Goal: Communication & Community: Answer question/provide support

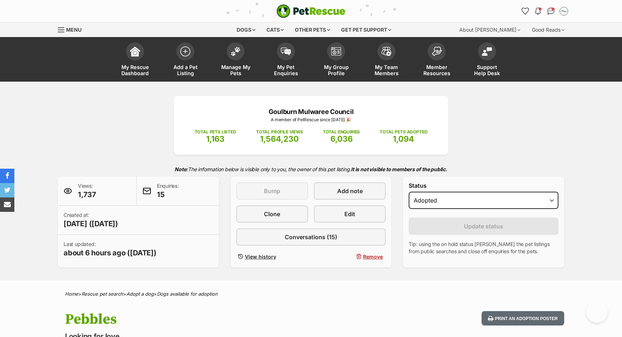
select select "rehomed"
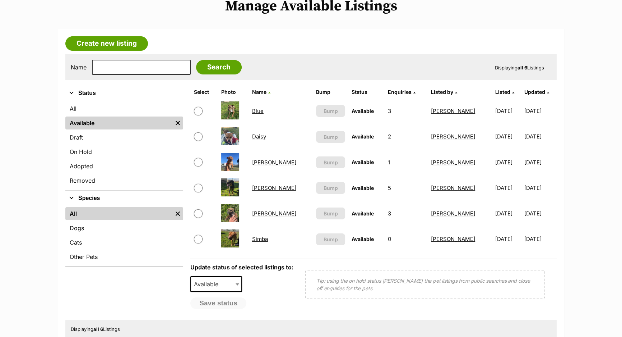
scroll to position [98, 0]
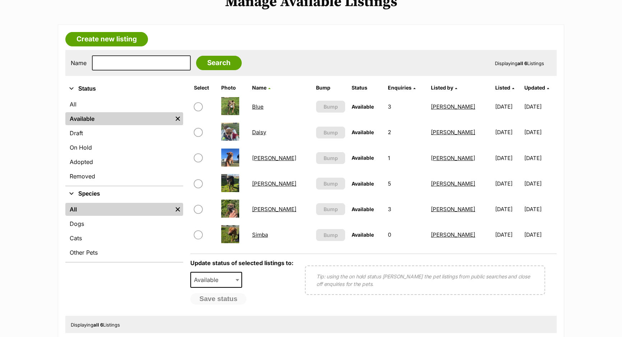
click at [269, 183] on link "[PERSON_NAME]" at bounding box center [274, 183] width 44 height 7
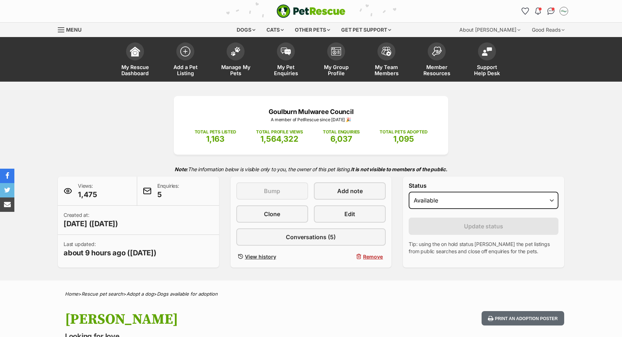
click at [289, 234] on span "Conversations (5)" at bounding box center [311, 236] width 50 height 9
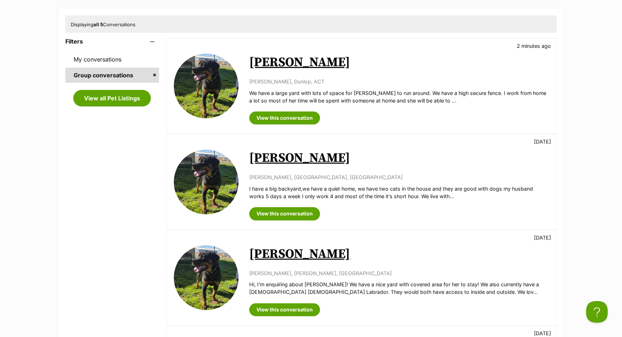
scroll to position [65, 0]
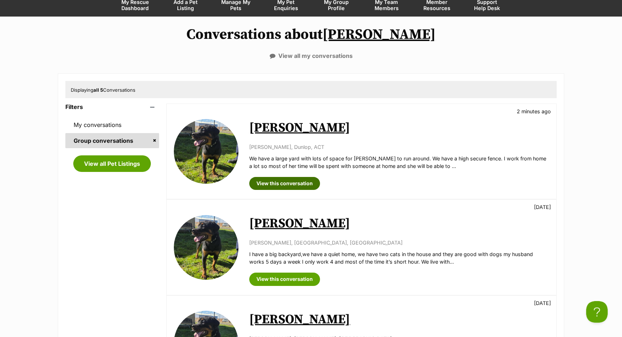
click at [284, 187] on link "View this conversation" at bounding box center [284, 183] width 71 height 13
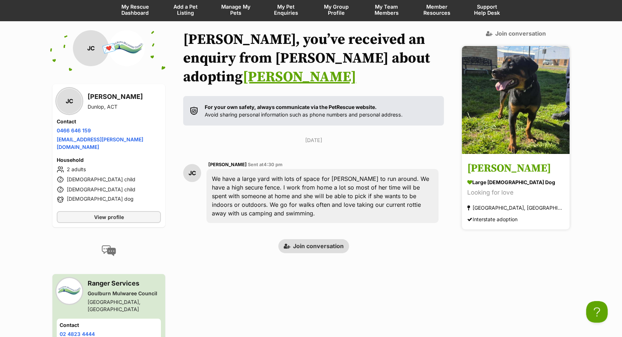
click at [535, 203] on div "[GEOGRAPHIC_DATA], [GEOGRAPHIC_DATA] Interstate adoption" at bounding box center [515, 213] width 97 height 21
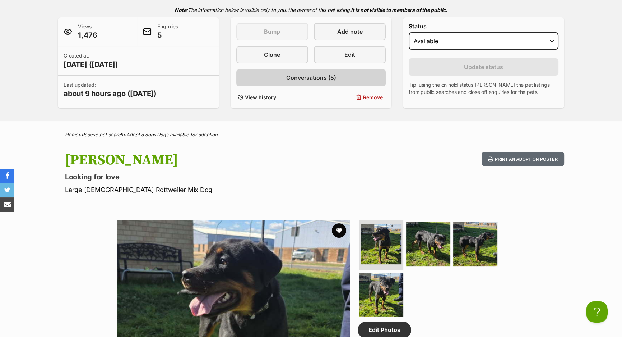
scroll to position [159, 0]
click at [289, 78] on span "Conversations (5)" at bounding box center [311, 78] width 50 height 9
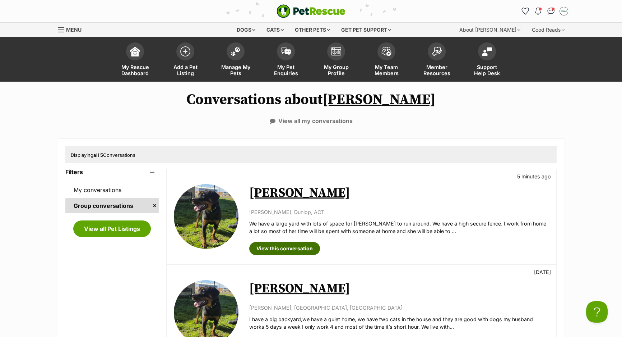
click at [260, 255] on link "View this conversation" at bounding box center [284, 248] width 71 height 13
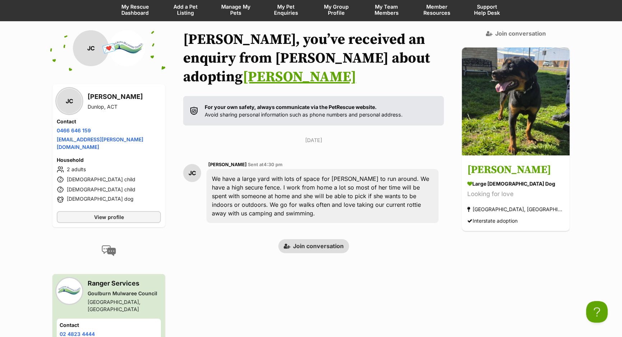
click at [103, 195] on li "9 year old dog" at bounding box center [109, 199] width 104 height 9
click at [405, 172] on div "We have a large yard with lots of space for Maggie to run around. We have a hig…" at bounding box center [323, 196] width 232 height 54
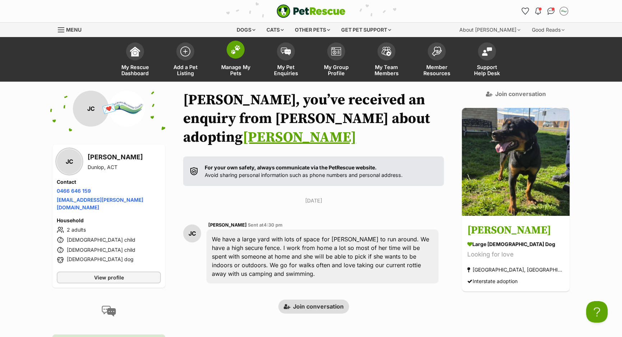
click at [239, 50] on img at bounding box center [236, 49] width 10 height 9
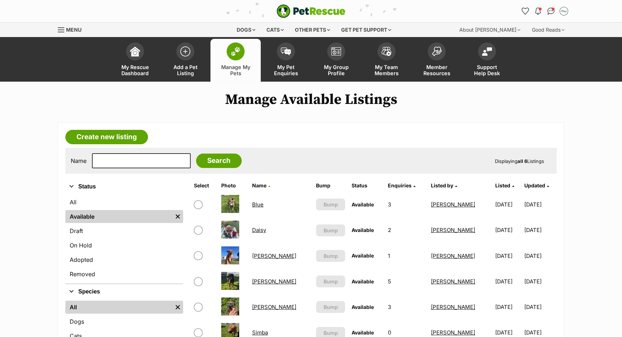
scroll to position [32, 0]
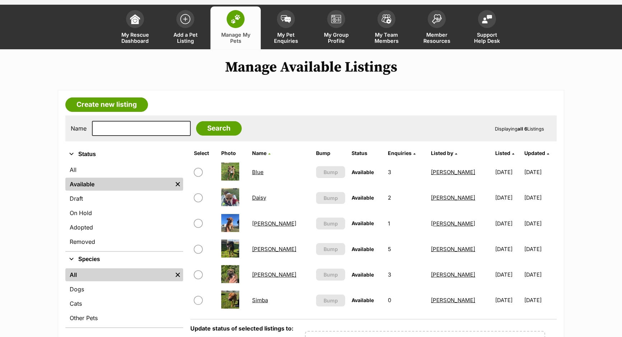
click at [264, 275] on link "[PERSON_NAME]" at bounding box center [274, 274] width 44 height 7
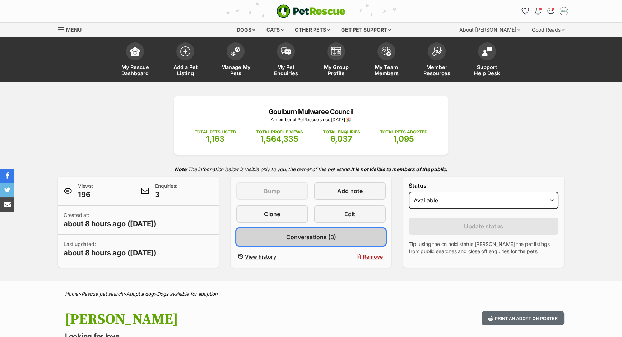
click at [275, 242] on link "Conversations (3)" at bounding box center [311, 236] width 150 height 17
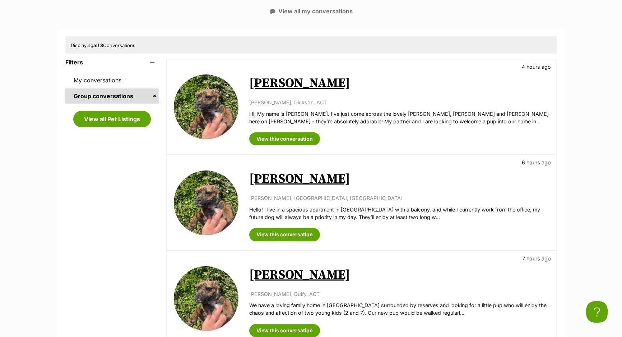
scroll to position [163, 0]
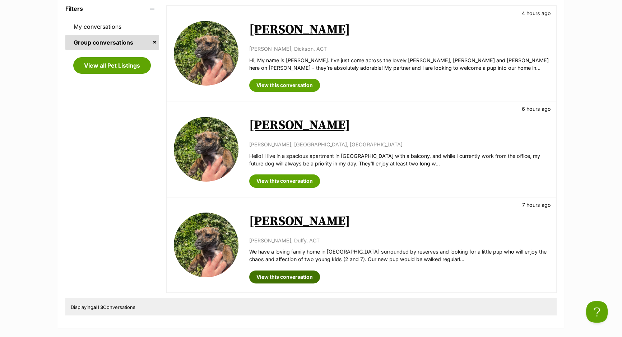
click at [291, 275] on link "View this conversation" at bounding box center [284, 276] width 71 height 13
click at [252, 172] on div "View this conversation" at bounding box center [399, 178] width 300 height 18
click at [258, 180] on link "View this conversation" at bounding box center [284, 180] width 71 height 13
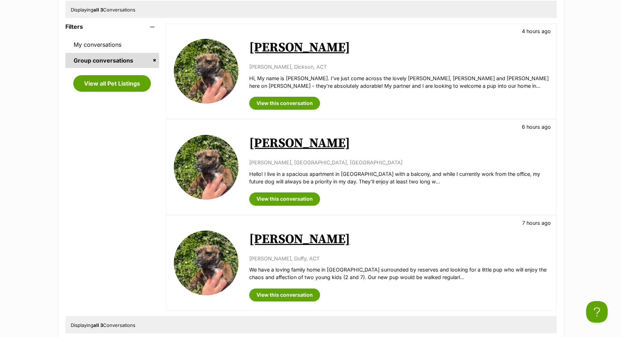
scroll to position [130, 0]
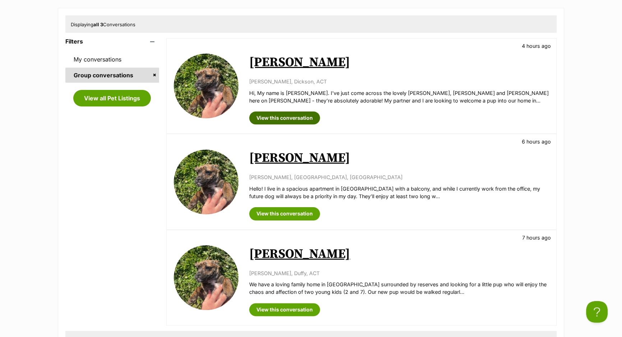
click at [263, 115] on link "View this conversation" at bounding box center [284, 117] width 71 height 13
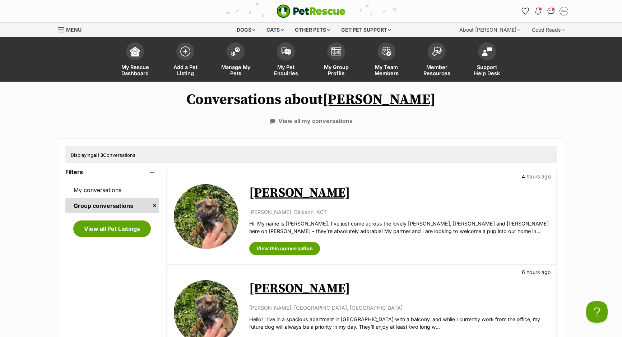
scroll to position [163, 0]
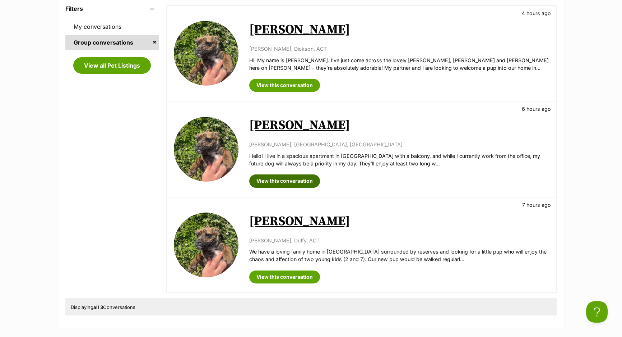
click at [275, 181] on link "View this conversation" at bounding box center [284, 180] width 71 height 13
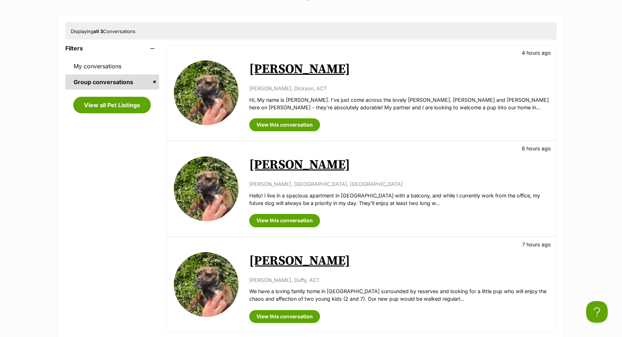
scroll to position [0, 0]
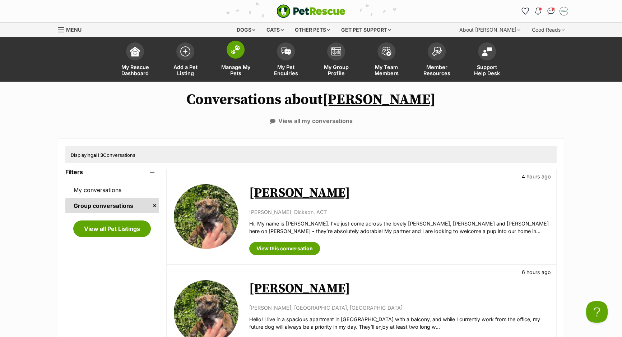
click at [248, 50] on link "Manage My Pets" at bounding box center [235, 60] width 50 height 43
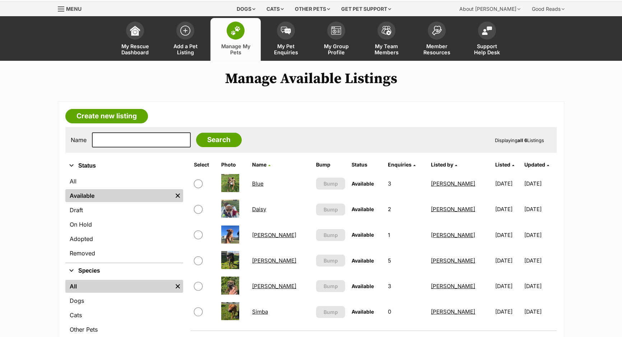
scroll to position [65, 0]
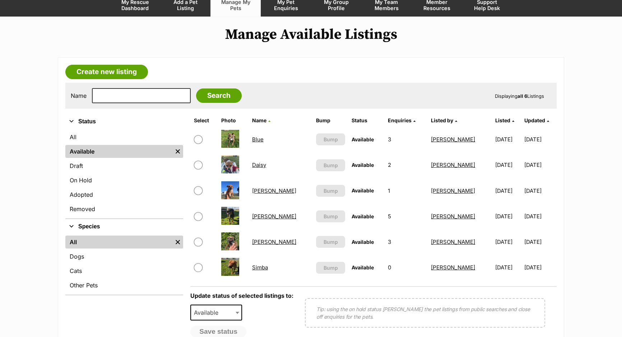
click at [266, 165] on link "Daisy" at bounding box center [259, 164] width 14 height 7
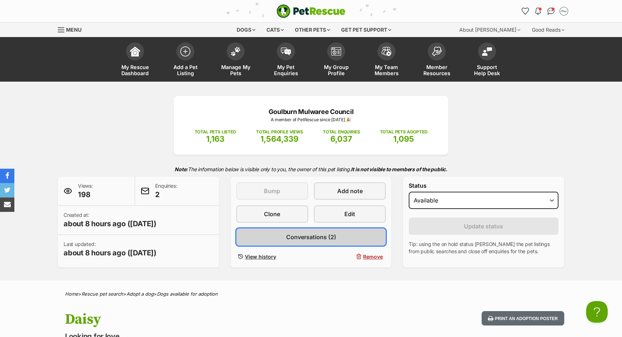
click at [340, 242] on link "Conversations (2)" at bounding box center [311, 236] width 150 height 17
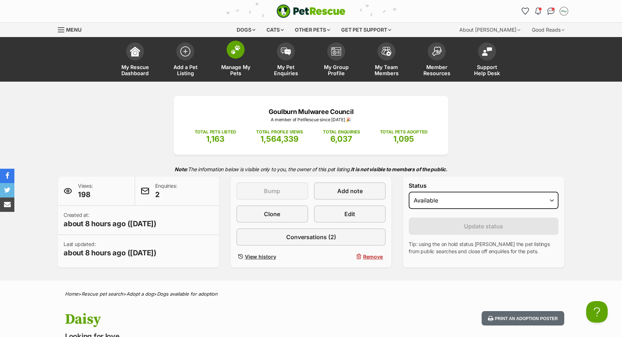
click at [233, 61] on link "Manage My Pets" at bounding box center [235, 60] width 50 height 43
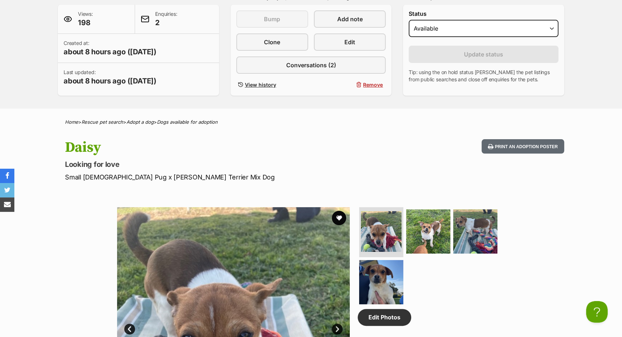
scroll to position [228, 0]
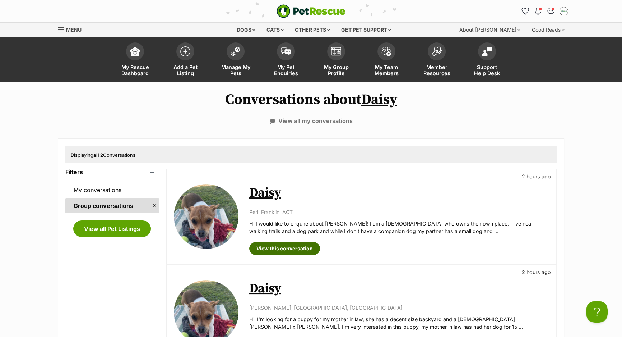
click at [300, 242] on link "View this conversation" at bounding box center [284, 248] width 71 height 13
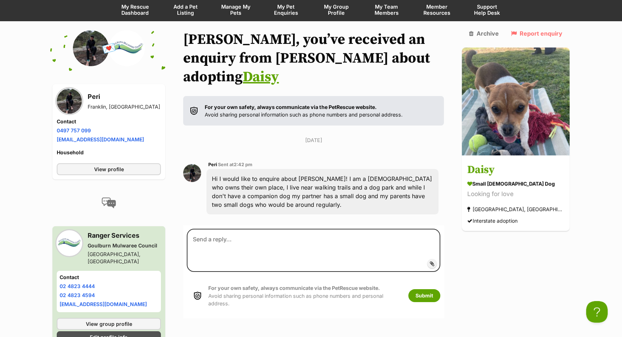
click at [101, 47] on img at bounding box center [91, 48] width 36 height 36
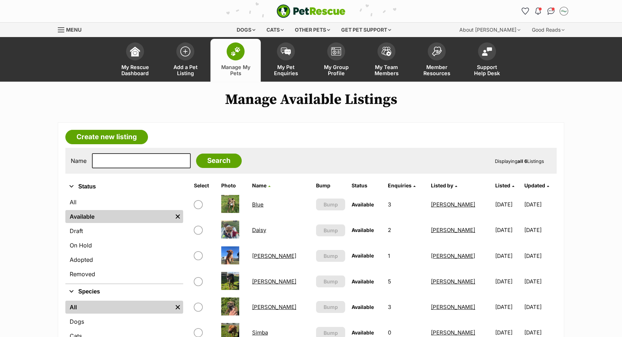
click at [271, 251] on td "[PERSON_NAME]" at bounding box center [281, 255] width 64 height 25
click at [273, 255] on link "[PERSON_NAME]" at bounding box center [274, 255] width 44 height 7
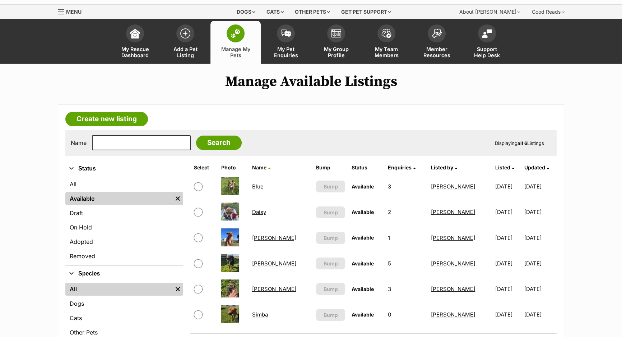
scroll to position [65, 0]
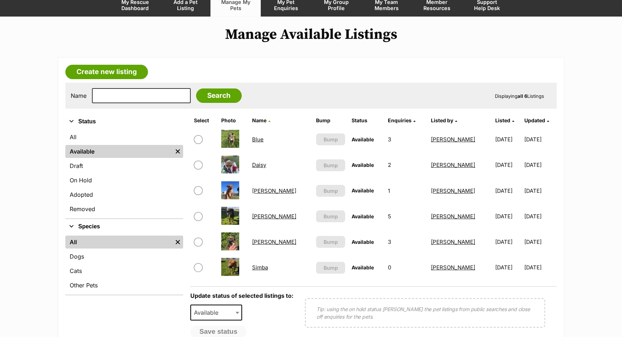
click at [263, 161] on link "Daisy" at bounding box center [259, 164] width 14 height 7
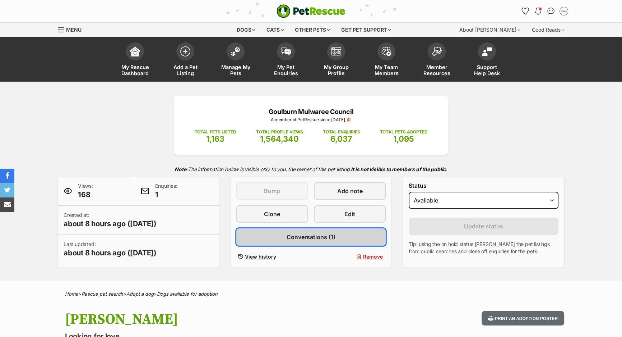
click at [277, 230] on link "Conversations (1)" at bounding box center [311, 236] width 150 height 17
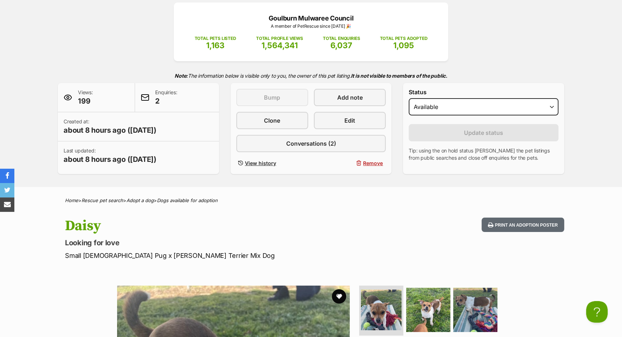
scroll to position [32, 0]
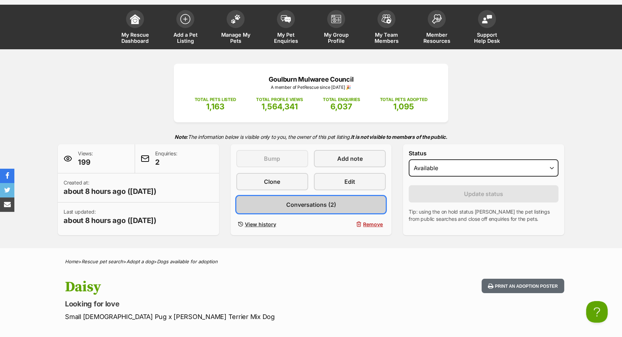
click at [260, 208] on link "Conversations (2)" at bounding box center [311, 204] width 150 height 17
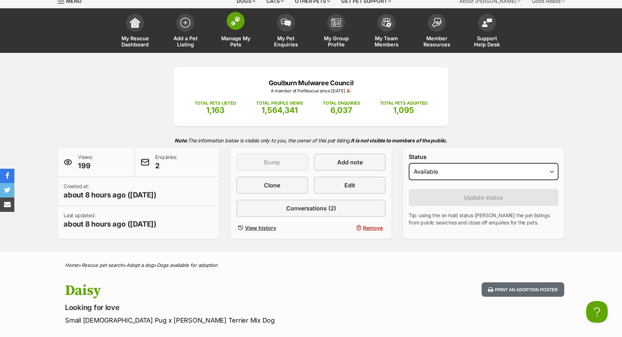
click at [234, 42] on span "Manage My Pets" at bounding box center [235, 41] width 32 height 12
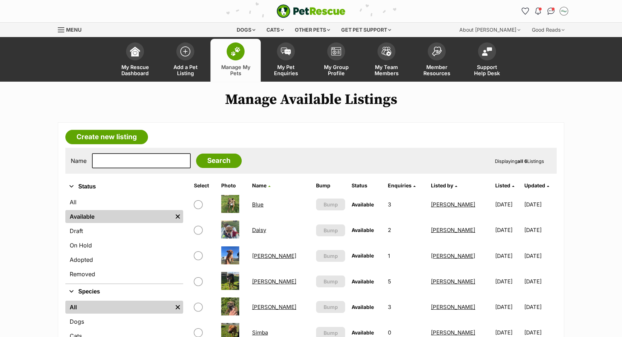
click at [260, 202] on link "Blue" at bounding box center [257, 204] width 11 height 7
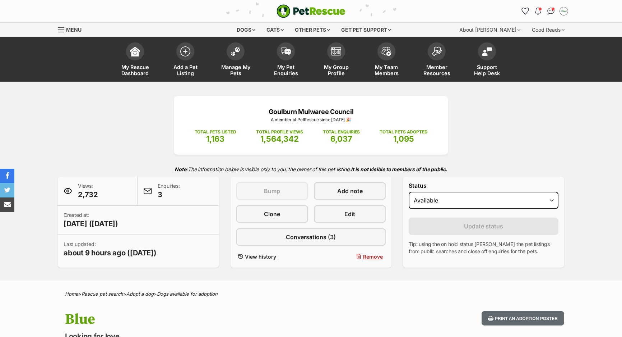
click at [334, 236] on span "Conversations (3)" at bounding box center [311, 236] width 50 height 9
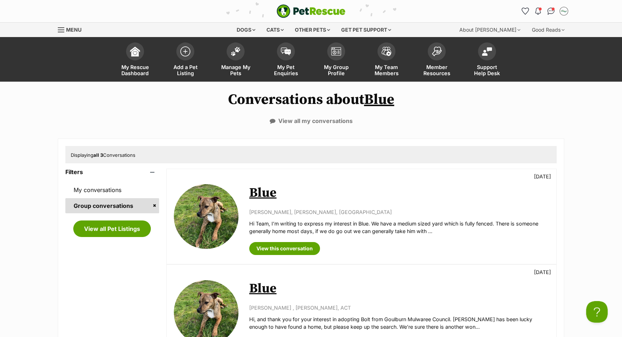
scroll to position [32, 0]
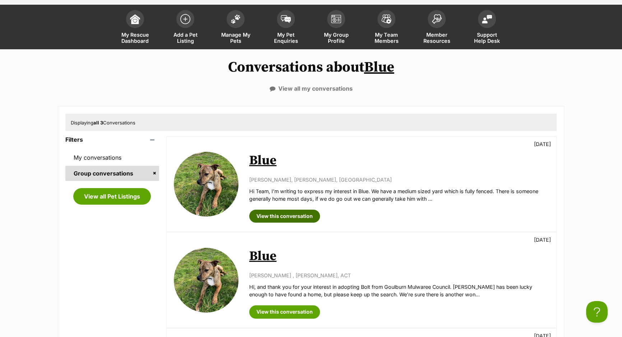
click at [314, 217] on link "View this conversation" at bounding box center [284, 215] width 71 height 13
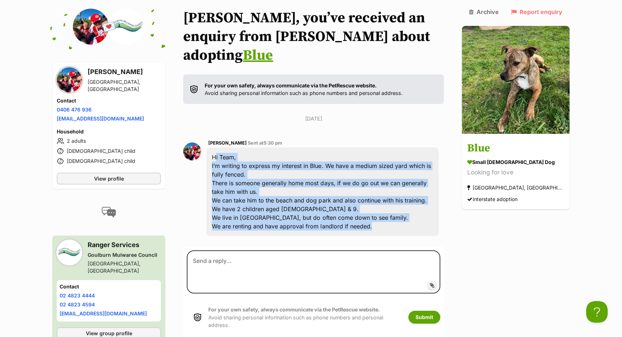
drag, startPoint x: 375, startPoint y: 207, endPoint x: 213, endPoint y: 133, distance: 178.9
click at [213, 147] on div "Hi Team, I’m writing to express my interest in Blue. We have a medium sized yar…" at bounding box center [323, 191] width 232 height 88
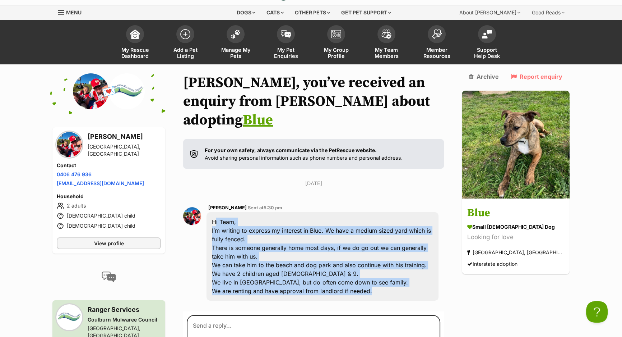
scroll to position [17, 0]
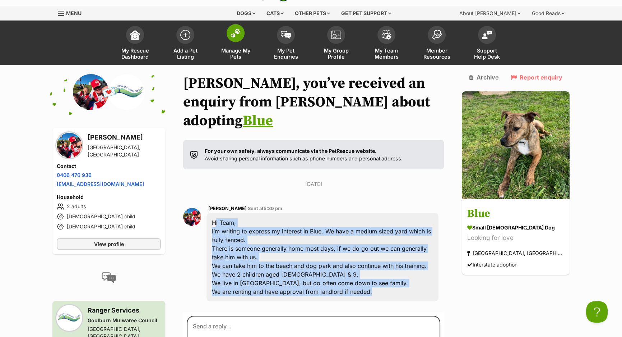
click at [247, 42] on link "Manage My Pets" at bounding box center [235, 43] width 50 height 43
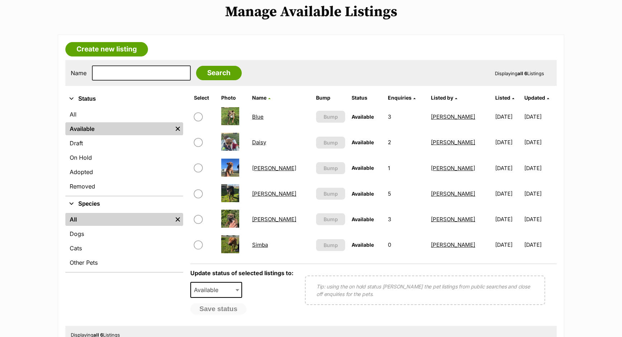
scroll to position [96, 0]
